Goal: Information Seeking & Learning: Learn about a topic

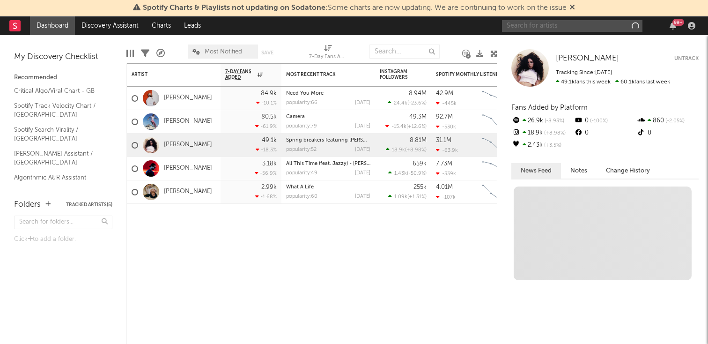
click at [527, 22] on input "text" at bounding box center [572, 26] width 141 height 12
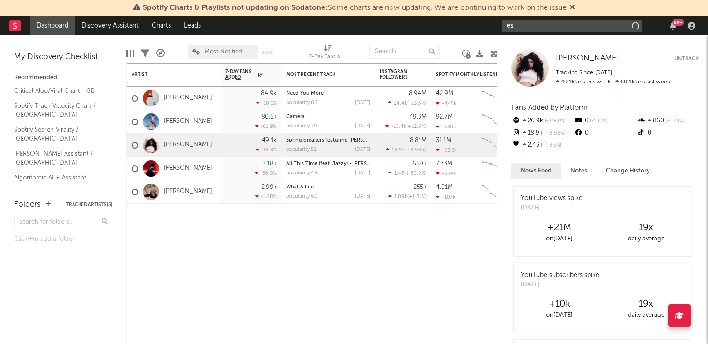
type input "e"
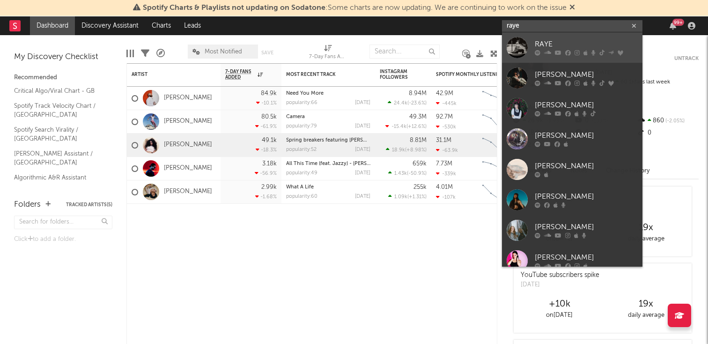
type input "raye"
click at [572, 47] on div "RAYE" at bounding box center [586, 44] width 103 height 11
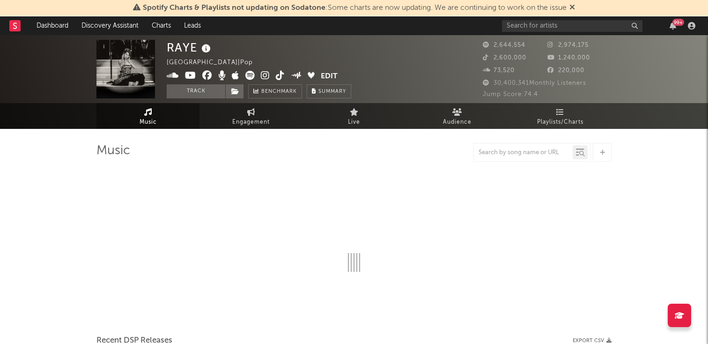
select select "6m"
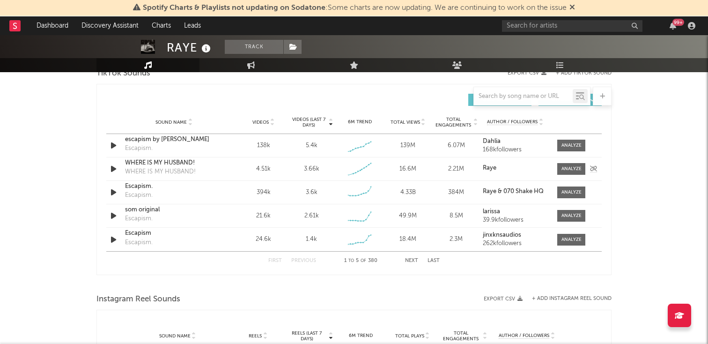
scroll to position [645, 0]
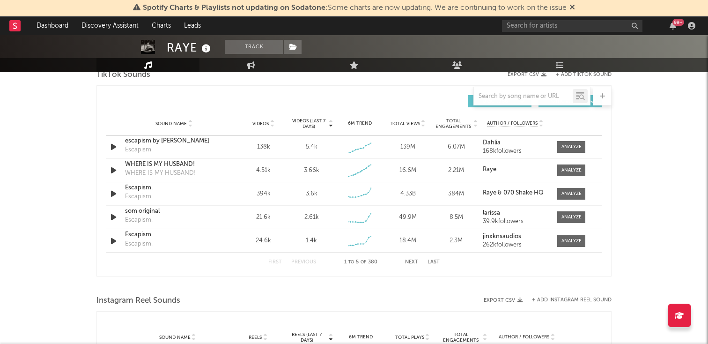
click at [413, 259] on button "Next" at bounding box center [411, 261] width 13 height 5
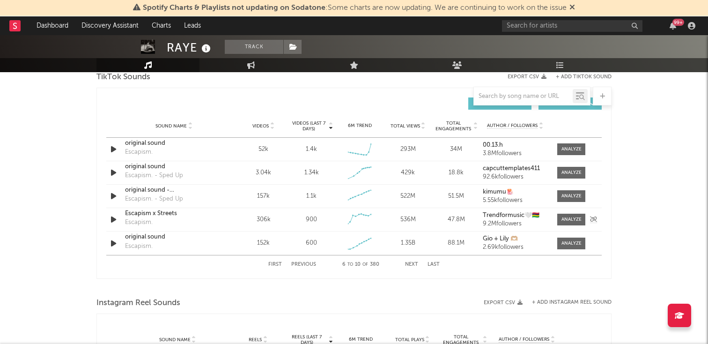
scroll to position [644, 0]
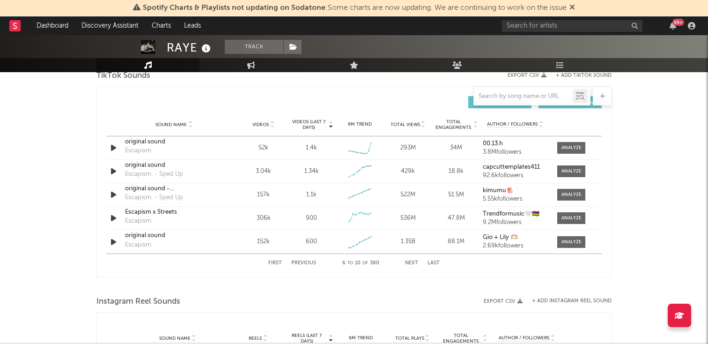
click at [298, 266] on div "First Previous 6 to 10 of 380 Next Last" at bounding box center [353, 263] width 171 height 18
click at [299, 262] on button "Previous" at bounding box center [303, 262] width 25 height 5
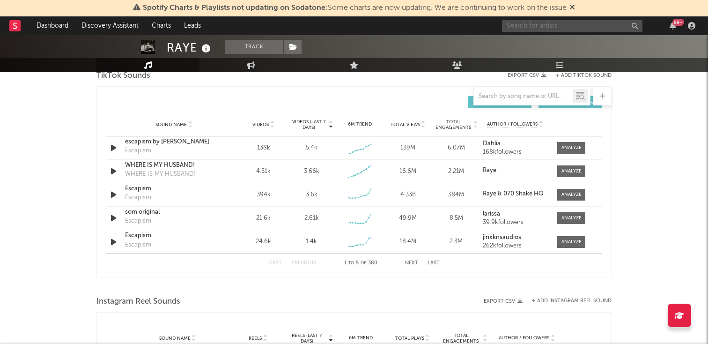
click at [527, 20] on input "text" at bounding box center [572, 26] width 141 height 12
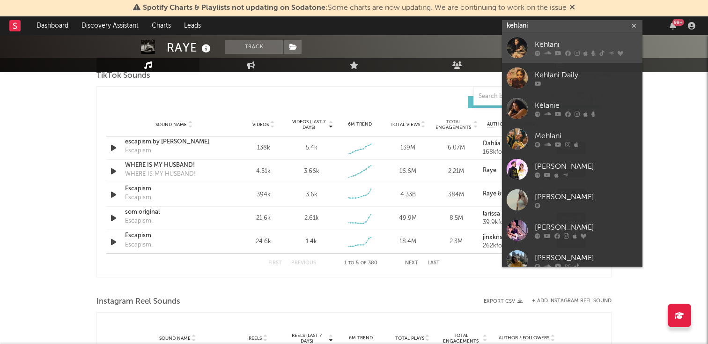
type input "kehlani"
click at [590, 55] on div at bounding box center [586, 53] width 103 height 6
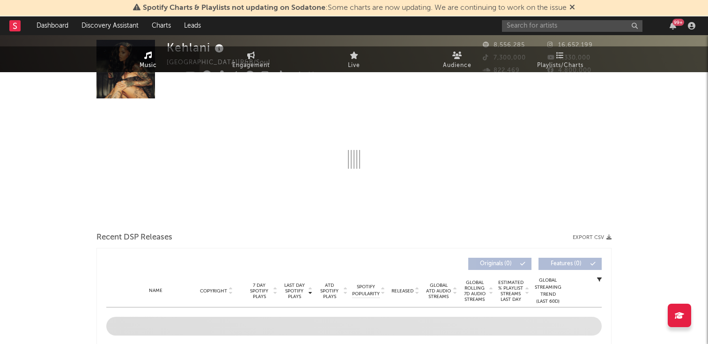
select select "6m"
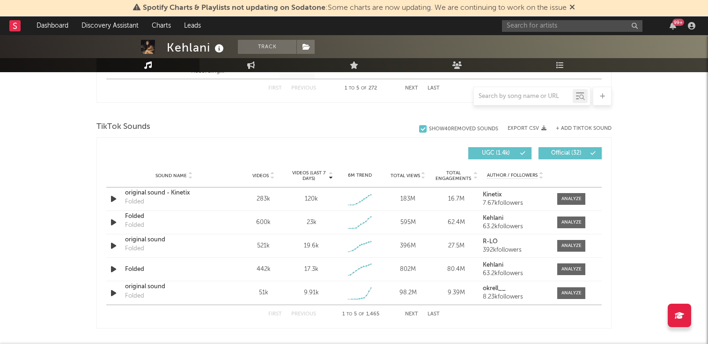
scroll to position [602, 0]
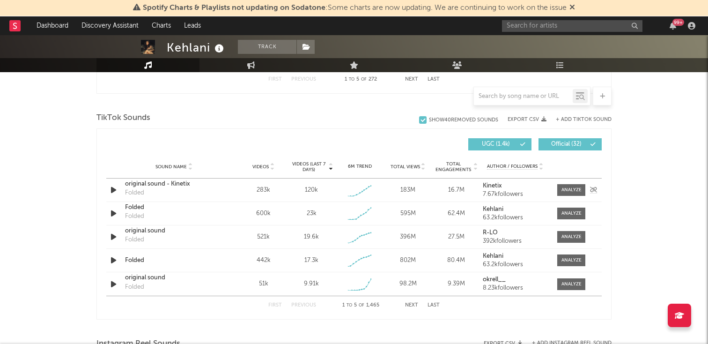
click at [146, 180] on div "original sound - Kinetix" at bounding box center [174, 183] width 98 height 9
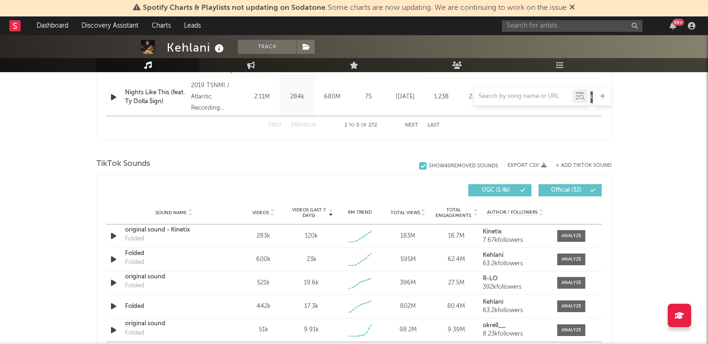
scroll to position [450, 0]
